Goal: Information Seeking & Learning: Learn about a topic

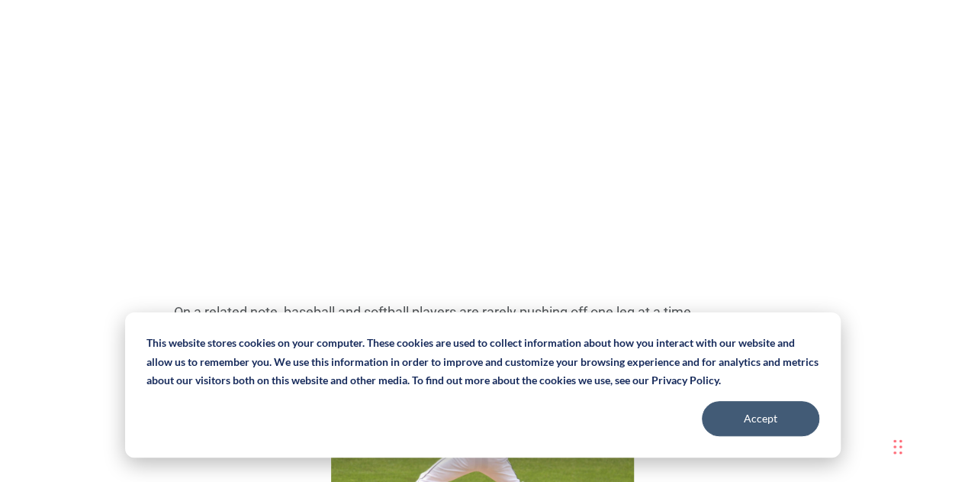
scroll to position [3849, 0]
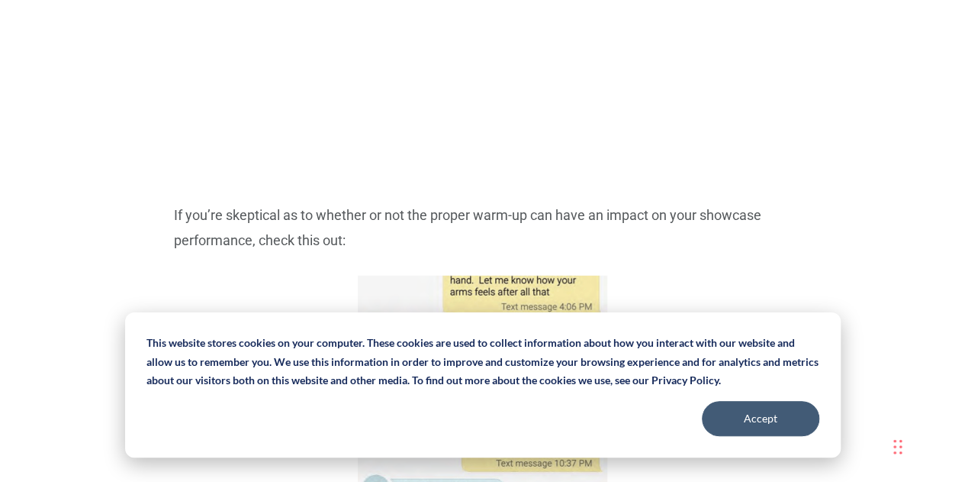
scroll to position [2218, 0]
